Goal: Find specific page/section: Find specific page/section

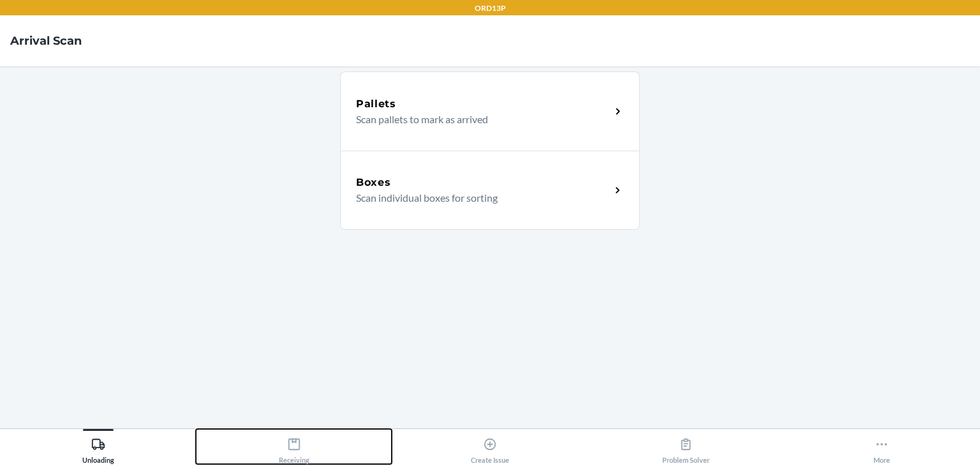
click at [294, 445] on icon at bounding box center [294, 444] width 14 height 14
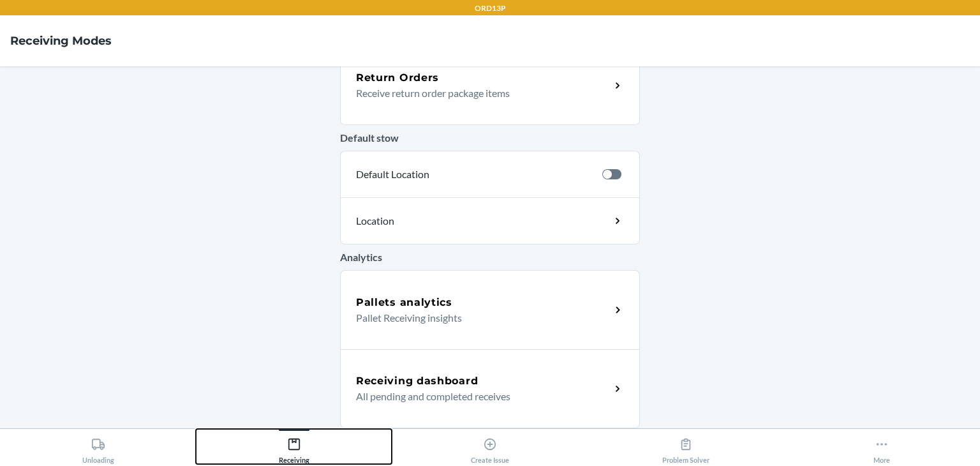
scroll to position [424, 0]
click at [450, 391] on p "All pending and completed receives" at bounding box center [478, 396] width 244 height 15
